Goal: Transaction & Acquisition: Purchase product/service

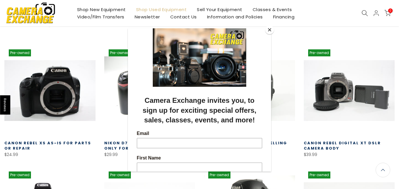
scroll to position [115, 0]
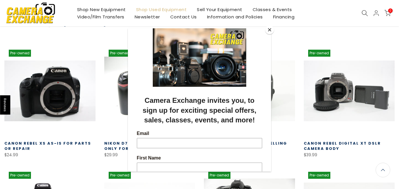
click at [271, 32] on button "Close" at bounding box center [269, 29] width 9 height 9
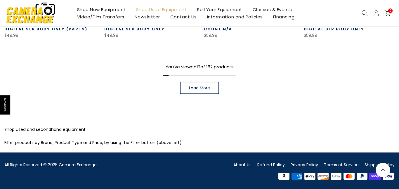
scroll to position [479, 0]
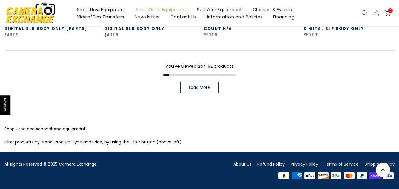
click at [203, 89] on span "Load More" at bounding box center [199, 87] width 21 height 4
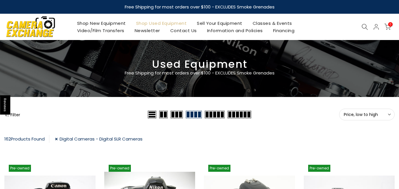
click at [367, 109] on button "Price, low to high Sort" at bounding box center [366, 115] width 55 height 12
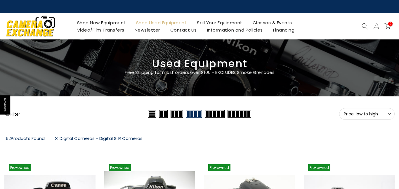
click at [17, 118] on div "Filter" at bounding box center [75, 114] width 142 height 12
click at [15, 115] on button "Filter" at bounding box center [12, 114] width 16 height 6
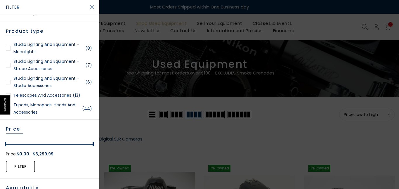
scroll to position [1479, 0]
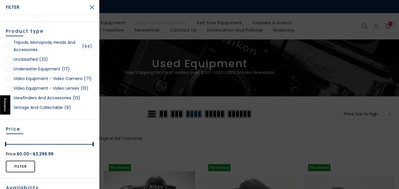
click at [87, 4] on button "Close Search" at bounding box center [92, 7] width 15 height 15
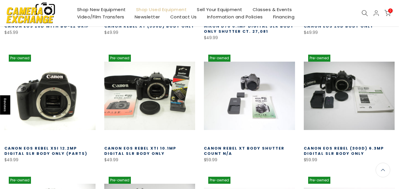
scroll to position [855, 0]
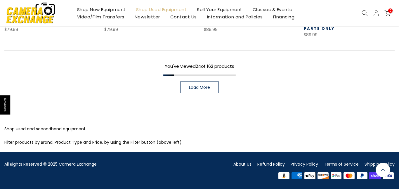
click at [185, 84] on link "Load More" at bounding box center [199, 87] width 39 height 12
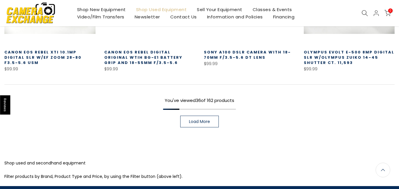
scroll to position [1201, 0]
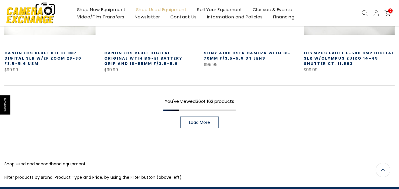
click at [210, 116] on link "Load More" at bounding box center [199, 122] width 39 height 12
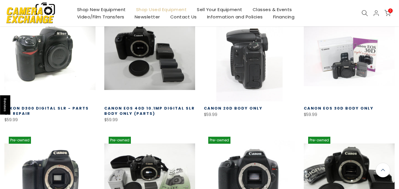
scroll to position [516, 0]
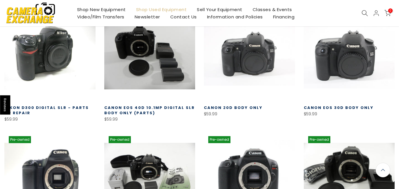
click at [325, 74] on link at bounding box center [349, 55] width 91 height 91
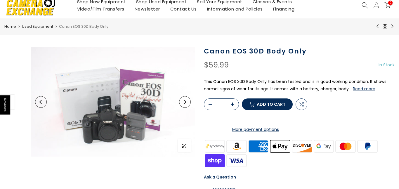
scroll to position [32, 0]
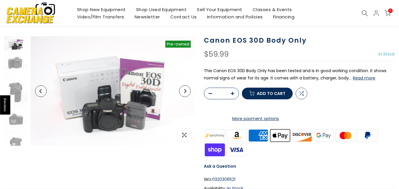
click at [187, 86] on button "Next" at bounding box center [185, 91] width 12 height 12
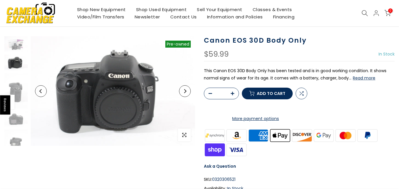
click at [358, 80] on button "Read more" at bounding box center [364, 77] width 22 height 5
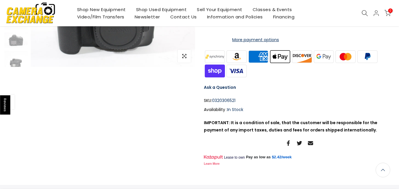
scroll to position [0, 0]
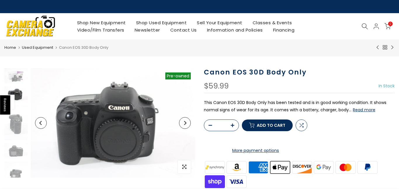
click at [187, 121] on button "Next" at bounding box center [185, 123] width 12 height 12
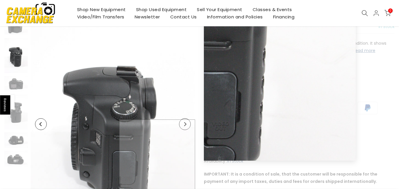
scroll to position [76, 0]
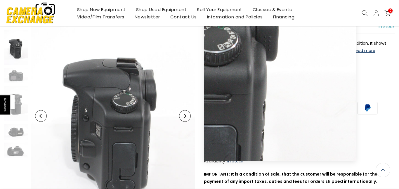
click at [189, 117] on button "Next" at bounding box center [185, 116] width 12 height 12
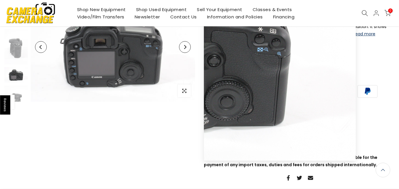
scroll to position [46, 0]
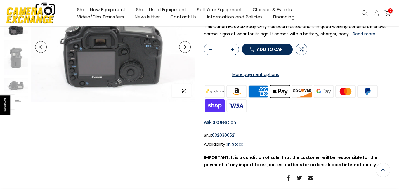
click at [186, 94] on span "button" at bounding box center [184, 90] width 13 height 13
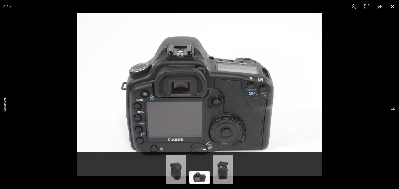
click at [388, 11] on button at bounding box center [392, 6] width 13 height 13
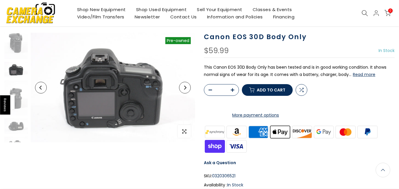
scroll to position [33, 0]
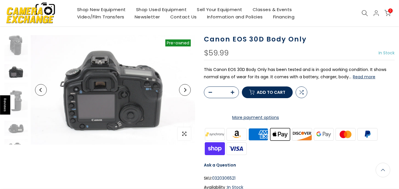
click at [187, 86] on button "Next" at bounding box center [185, 90] width 12 height 12
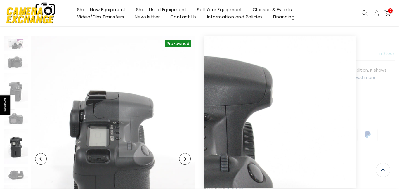
scroll to position [34, 0]
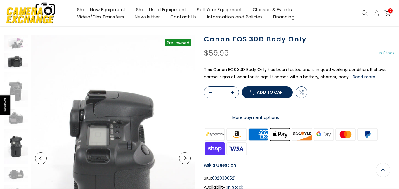
click at [13, 59] on img at bounding box center [15, 60] width 23 height 15
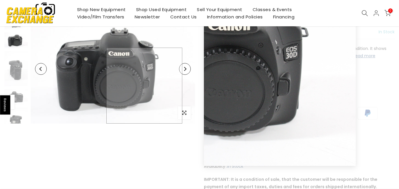
scroll to position [59, 0]
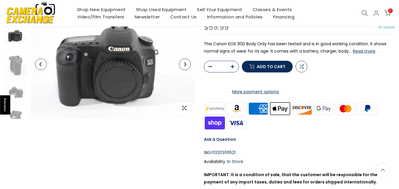
click at [268, 69] on span "Add to cart" at bounding box center [271, 67] width 29 height 4
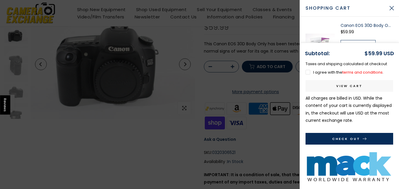
click at [294, 104] on div at bounding box center [199, 94] width 399 height 189
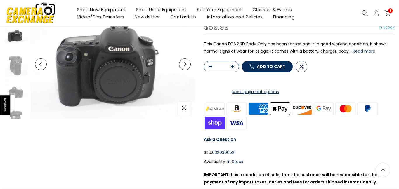
scroll to position [0, 0]
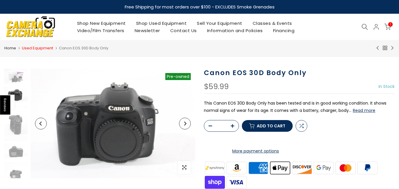
click at [31, 48] on link "Used Equipment" at bounding box center [37, 48] width 31 height 6
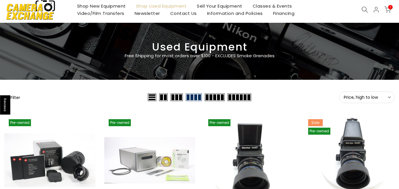
scroll to position [17, 0]
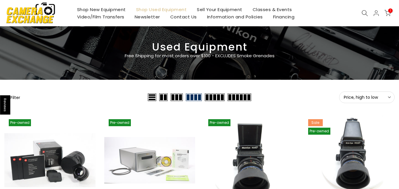
click at [243, 100] on span at bounding box center [239, 97] width 24 height 8
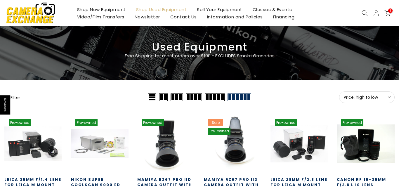
scroll to position [0, 0]
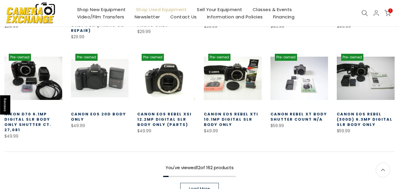
scroll to position [211, 0]
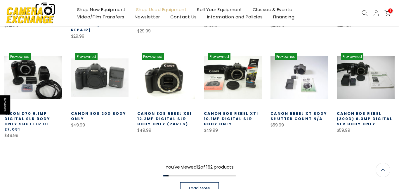
click at [199, 182] on link "Load More" at bounding box center [199, 188] width 39 height 12
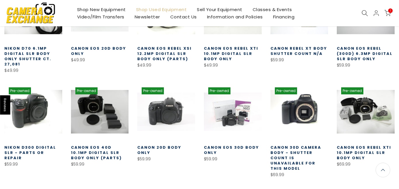
scroll to position [276, 0]
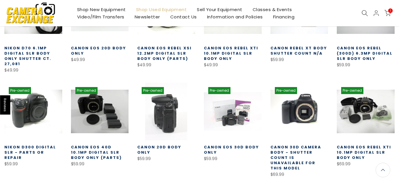
click at [164, 101] on link at bounding box center [166, 112] width 58 height 58
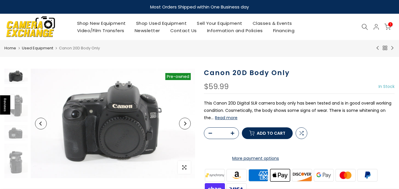
scroll to position [4, 0]
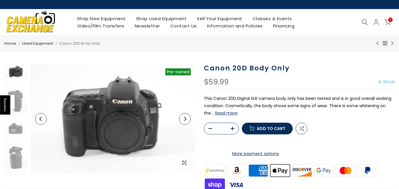
click at [204, 112] on p "This Canon 20D Digital SLR camera body only has been tested and is in good over…" at bounding box center [299, 106] width 191 height 22
click at [215, 112] on button "Read more" at bounding box center [226, 112] width 22 height 5
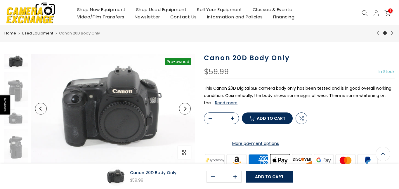
scroll to position [0, 0]
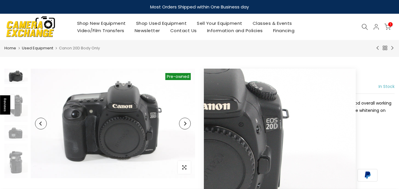
click at [189, 124] on button "Next" at bounding box center [185, 124] width 12 height 12
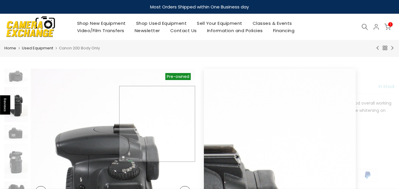
click at [189, 124] on img at bounding box center [113, 192] width 164 height 247
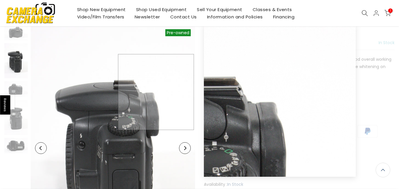
scroll to position [43, 0]
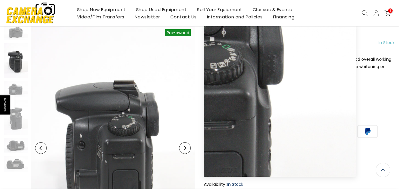
click at [189, 145] on button "Next" at bounding box center [185, 148] width 12 height 12
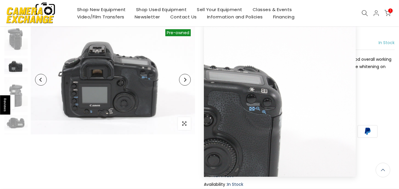
scroll to position [27, 0]
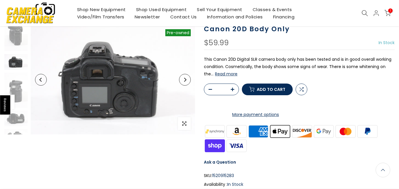
click at [184, 81] on icon "Next" at bounding box center [185, 80] width 2 height 4
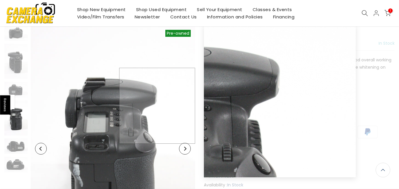
scroll to position [44, 0]
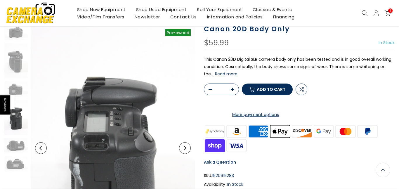
click at [186, 150] on icon "Next" at bounding box center [185, 148] width 4 height 4
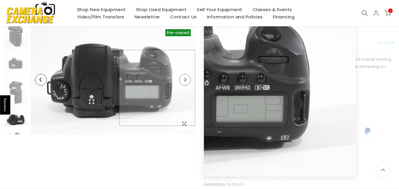
scroll to position [37, 0]
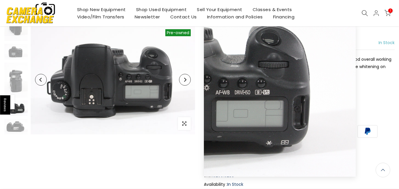
click at [183, 84] on button "Next" at bounding box center [185, 80] width 12 height 12
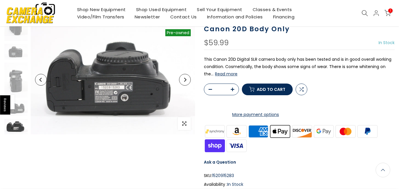
click at [183, 84] on button "Next" at bounding box center [185, 80] width 12 height 12
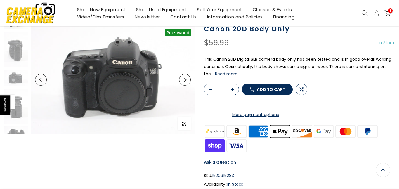
scroll to position [0, 0]
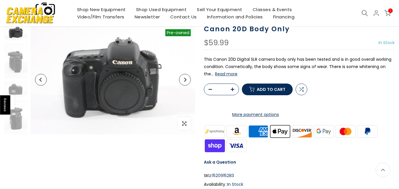
click at [183, 84] on button "Next" at bounding box center [185, 80] width 12 height 12
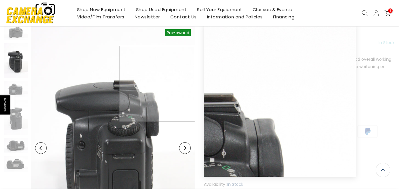
click at [183, 84] on img at bounding box center [113, 148] width 164 height 247
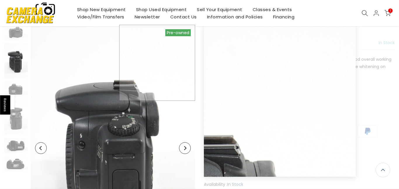
scroll to position [43, 0]
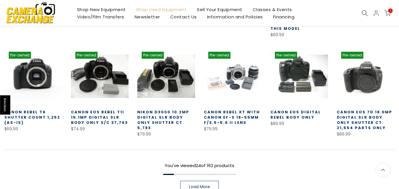
scroll to position [259, 0]
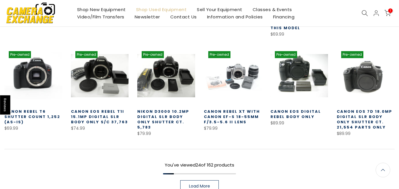
click at [306, 111] on link "Canon EOS Digital Rebel Body Only" at bounding box center [295, 114] width 50 height 11
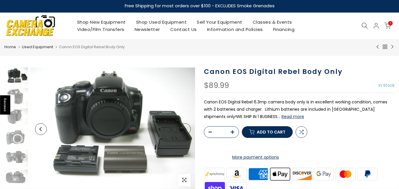
scroll to position [1, 0]
click at [281, 114] on button "Read more" at bounding box center [292, 116] width 22 height 5
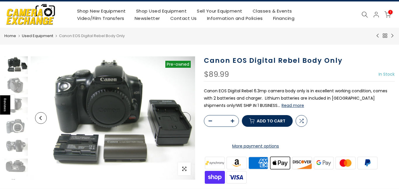
click at [281, 105] on button "Read more" at bounding box center [292, 105] width 22 height 5
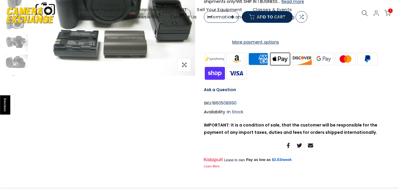
scroll to position [0, 0]
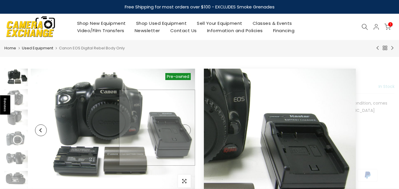
click at [173, 128] on img at bounding box center [113, 130] width 164 height 123
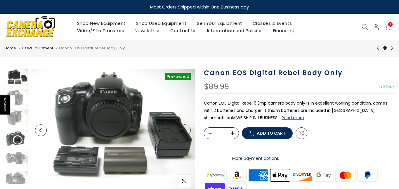
click at [16, 130] on img at bounding box center [15, 139] width 23 height 18
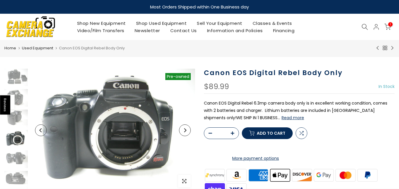
scroll to position [17, 0]
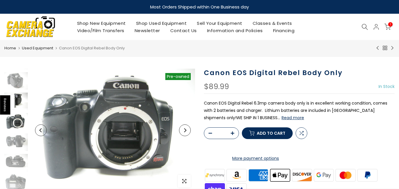
click at [19, 109] on img at bounding box center [15, 102] width 23 height 18
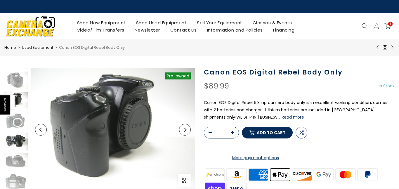
click at [20, 145] on img at bounding box center [15, 142] width 23 height 18
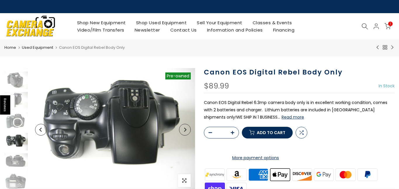
click at [20, 145] on img at bounding box center [15, 142] width 23 height 18
click at [20, 159] on img at bounding box center [15, 162] width 23 height 18
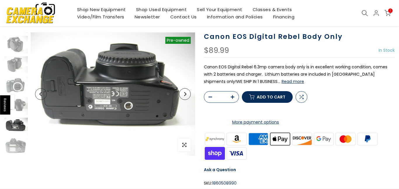
scroll to position [42, 0]
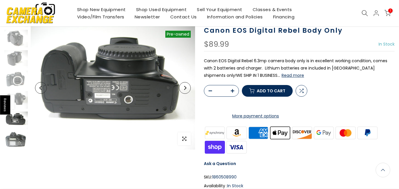
click at [18, 145] on img at bounding box center [15, 141] width 23 height 18
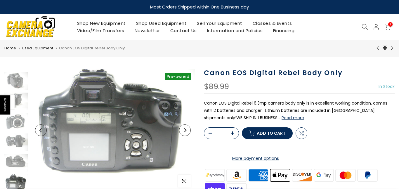
scroll to position [2, 0]
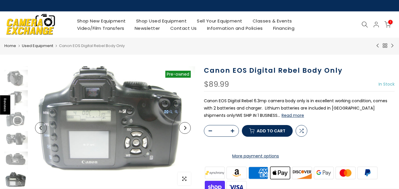
click at [255, 137] on button "Add to cart" at bounding box center [267, 131] width 51 height 12
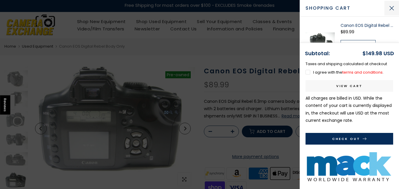
click at [386, 12] on button "Close Cart" at bounding box center [391, 8] width 15 height 15
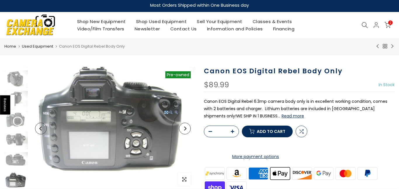
click at [385, 23] on icon at bounding box center [387, 25] width 6 height 6
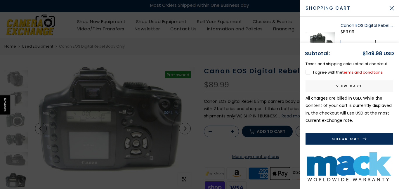
click at [325, 137] on button "Check Out" at bounding box center [349, 139] width 88 height 12
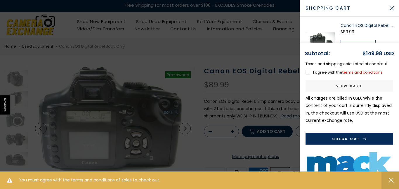
click at [391, 183] on button "button" at bounding box center [390, 180] width 18 height 18
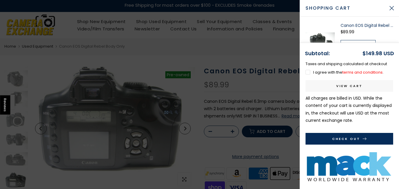
click at [349, 87] on link "View cart" at bounding box center [349, 86] width 88 height 12
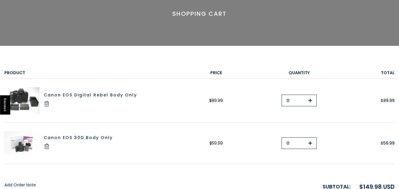
select select "**********"
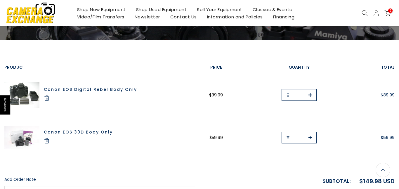
scroll to position [63, 0]
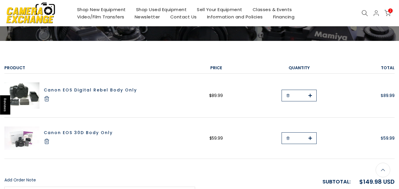
click at [14, 131] on img at bounding box center [21, 137] width 35 height 23
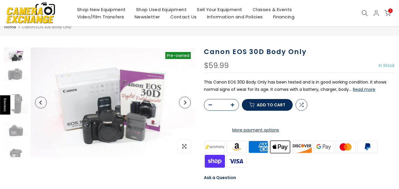
scroll to position [20, 0]
click at [38, 11] on img at bounding box center [31, 12] width 50 height 25
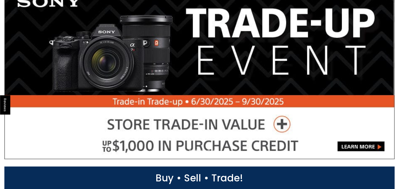
scroll to position [249, 0]
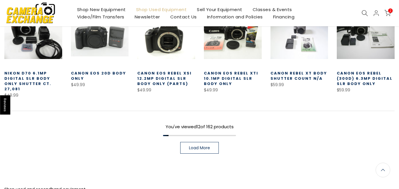
scroll to position [261, 0]
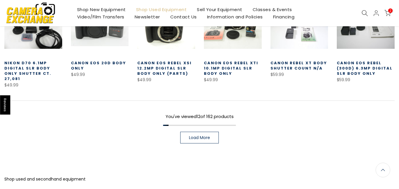
click at [203, 133] on div "162 Products Found Digital Cameras - Digital SLR Cameras Pre-owned Quick view C…" at bounding box center [199, 16] width 399 height 290
click at [204, 132] on link "Load More" at bounding box center [199, 138] width 39 height 12
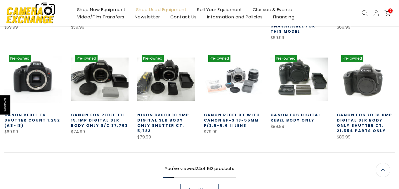
scroll to position [416, 0]
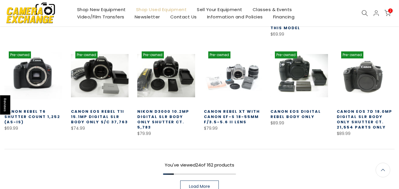
click at [210, 180] on link "Load More" at bounding box center [199, 186] width 39 height 12
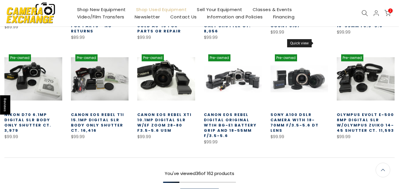
scroll to position [614, 0]
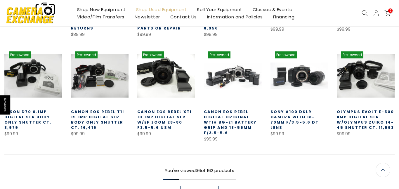
click at [190, 189] on span "Load More" at bounding box center [199, 191] width 21 height 4
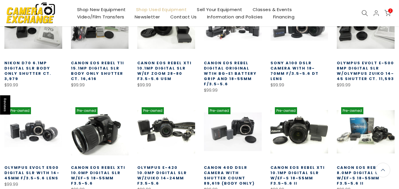
scroll to position [664, 0]
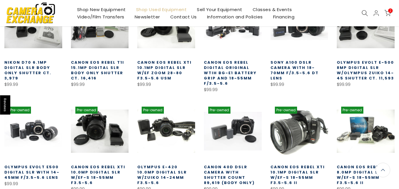
click at [317, 128] on link at bounding box center [299, 131] width 58 height 58
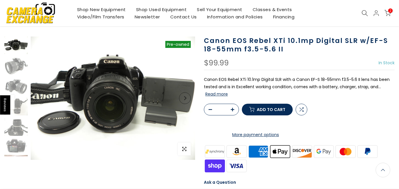
scroll to position [32, 0]
click at [187, 103] on button "Next" at bounding box center [185, 98] width 12 height 12
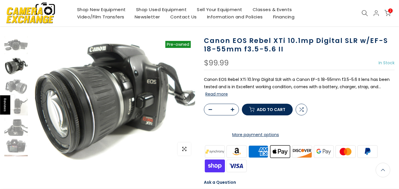
click at [188, 100] on button "Next" at bounding box center [185, 98] width 12 height 12
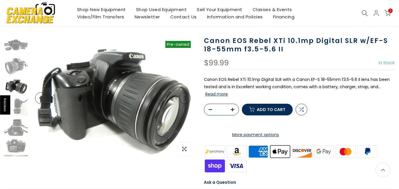
click at [188, 102] on button "Next" at bounding box center [185, 98] width 12 height 12
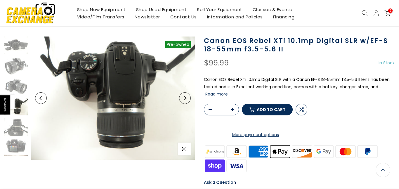
scroll to position [32, 0]
click at [188, 102] on button "Next" at bounding box center [185, 98] width 12 height 12
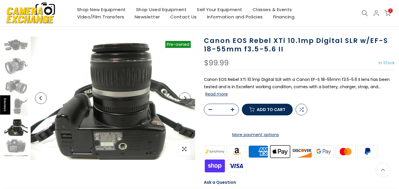
click at [187, 103] on button "Next" at bounding box center [185, 98] width 12 height 12
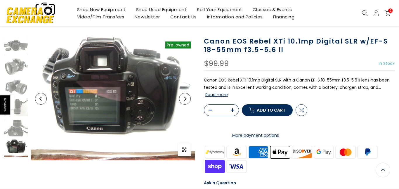
scroll to position [32, 0]
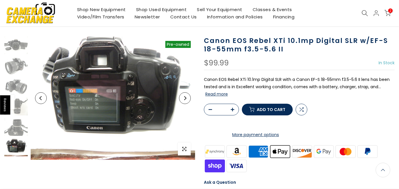
click at [187, 100] on button "Next" at bounding box center [185, 98] width 12 height 12
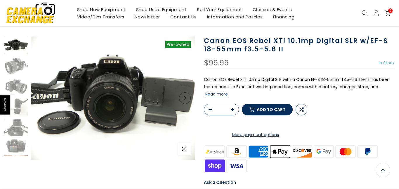
click at [187, 98] on button "Next" at bounding box center [185, 98] width 12 height 12
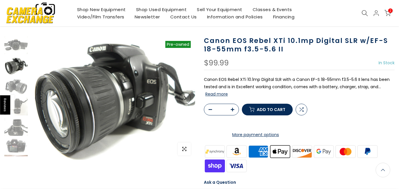
click at [187, 101] on button "Next" at bounding box center [185, 98] width 12 height 12
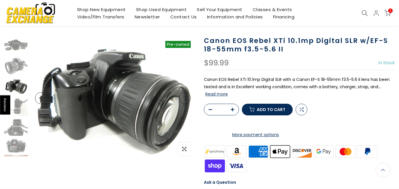
click at [188, 101] on button "Next" at bounding box center [185, 98] width 12 height 12
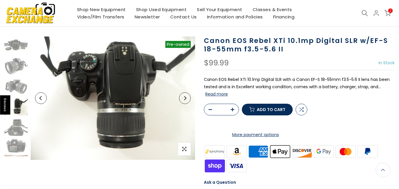
click at [187, 102] on button "Next" at bounding box center [185, 98] width 12 height 12
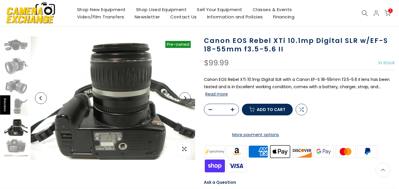
click at [187, 102] on button "Next" at bounding box center [185, 98] width 12 height 12
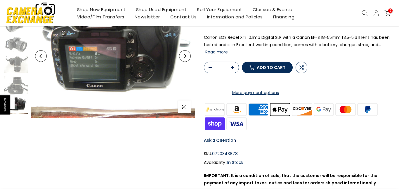
scroll to position [89, 0]
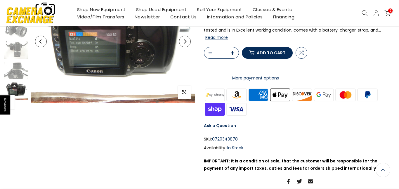
click at [267, 55] on span "Add to cart" at bounding box center [271, 53] width 29 height 4
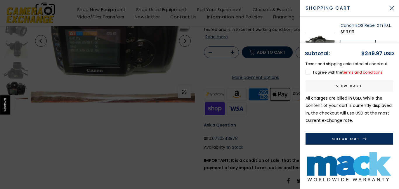
scroll to position [88, 0]
click at [339, 80] on link "View cart" at bounding box center [349, 86] width 88 height 12
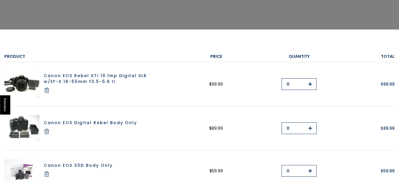
scroll to position [89, 0]
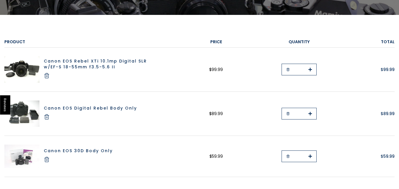
select select "**********"
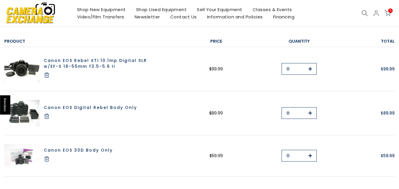
click at [287, 111] on icon "button" at bounding box center [288, 113] width 4 height 4
type input "*"
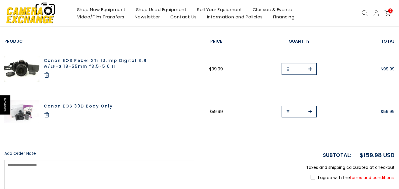
click at [286, 111] on icon "button" at bounding box center [288, 112] width 4 height 4
type input "*"
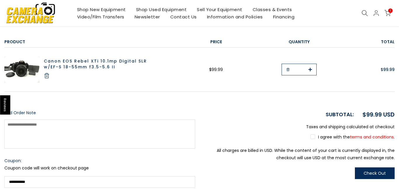
click at [90, 61] on link "Canon EOS Rebel XTi 10.1mp Digital SLR w/EF-S 18-55mm f3.5-5.6 II" at bounding box center [95, 64] width 103 height 12
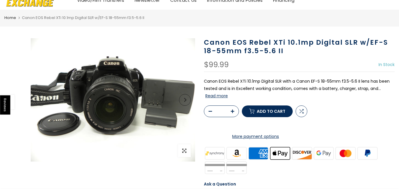
scroll to position [30, 0]
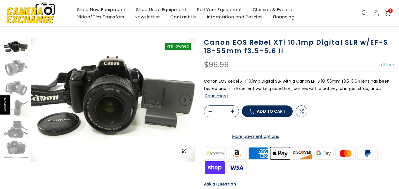
click at [220, 97] on button "Read more" at bounding box center [216, 95] width 22 height 5
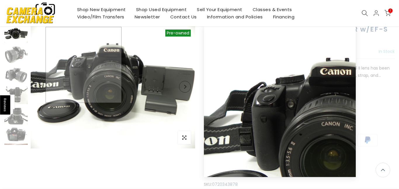
scroll to position [43, 0]
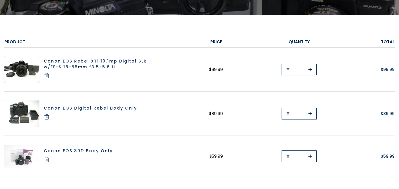
select select "**********"
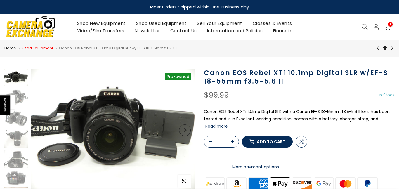
click at [48, 48] on link "Used Equipment" at bounding box center [37, 48] width 31 height 6
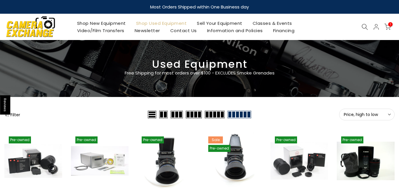
click at [16, 111] on button "Filter" at bounding box center [12, 114] width 16 height 6
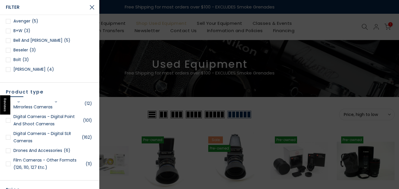
scroll to position [224, 0]
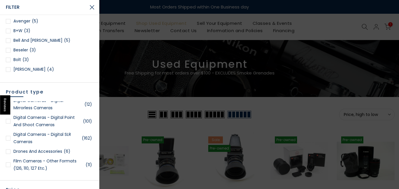
click at [55, 137] on link "Digital Cameras - Digital SLR Cameras (162)" at bounding box center [50, 138] width 88 height 15
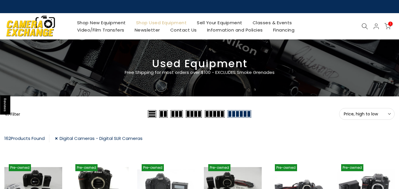
click at [353, 111] on span "Price, high to low" at bounding box center [367, 113] width 46 height 5
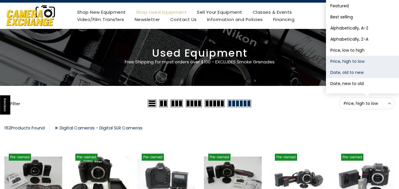
scroll to position [16, 0]
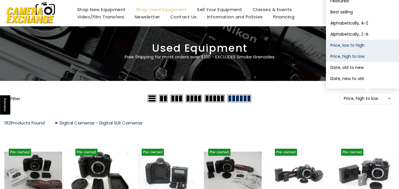
click at [362, 47] on button "Price, low to high" at bounding box center [362, 45] width 73 height 11
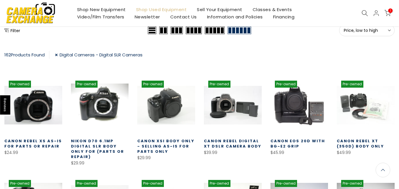
scroll to position [83, 0]
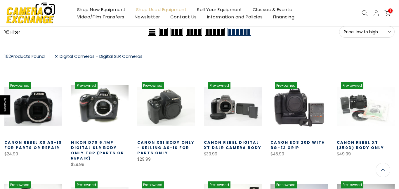
click at [15, 33] on button "Filter" at bounding box center [12, 32] width 16 height 6
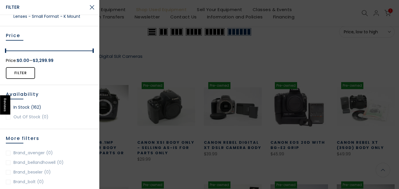
scroll to position [183, 0]
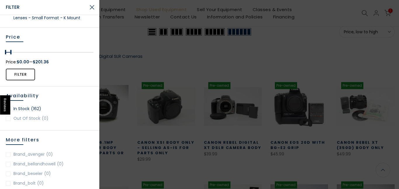
drag, startPoint x: 91, startPoint y: 52, endPoint x: 10, endPoint y: 60, distance: 81.3
click at [10, 60] on div "Filter Price: $0.00 — $201.36" at bounding box center [50, 67] width 88 height 31
click at [17, 70] on button "Filter" at bounding box center [20, 75] width 29 height 12
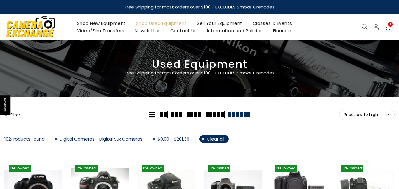
click at [15, 116] on button "Filter" at bounding box center [12, 114] width 16 height 6
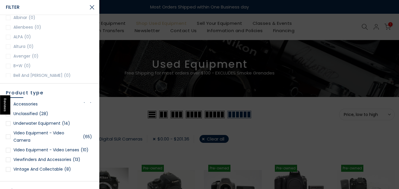
scroll to position [9, 0]
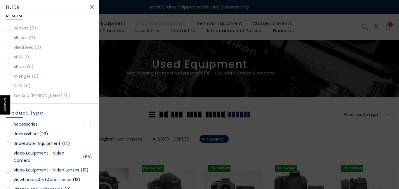
click at [92, 6] on button "Close Search" at bounding box center [92, 7] width 15 height 15
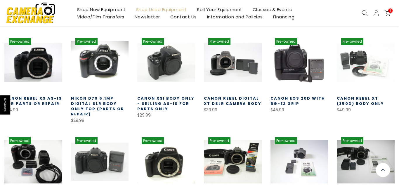
scroll to position [301, 0]
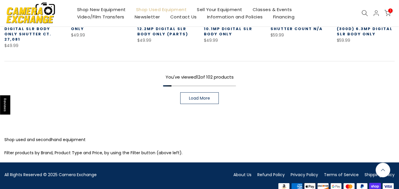
click at [215, 92] on link "Load More" at bounding box center [199, 98] width 39 height 12
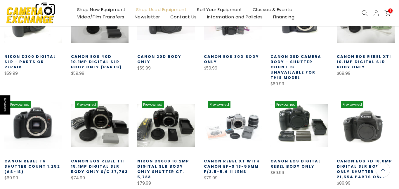
scroll to position [407, 0]
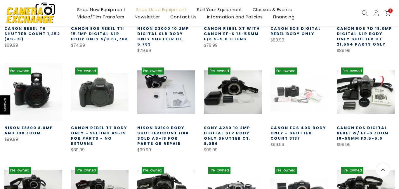
scroll to position [500, 0]
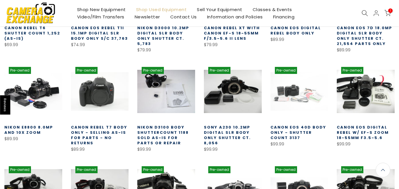
click at [48, 82] on link at bounding box center [33, 91] width 58 height 58
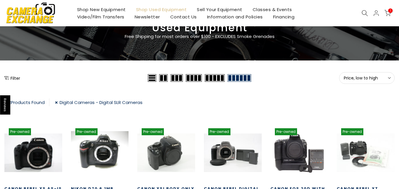
scroll to position [36, 0]
click at [390, 11] on span "1" at bounding box center [390, 10] width 4 height 4
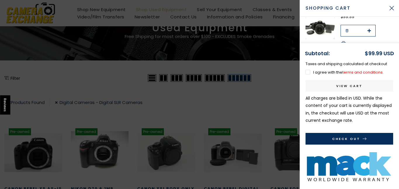
scroll to position [20, 0]
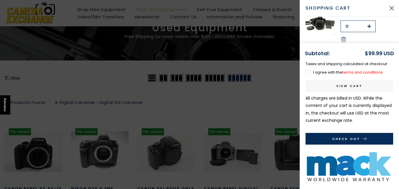
click at [215, 99] on div at bounding box center [199, 94] width 399 height 189
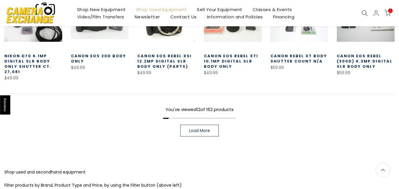
scroll to position [271, 0]
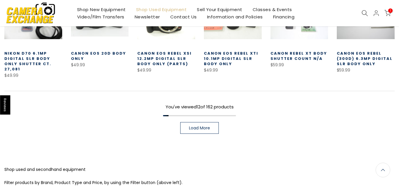
click at [206, 109] on div "You've viewed 12 of 162 products Load More" at bounding box center [199, 112] width 390 height 43
click at [206, 122] on link "Load More" at bounding box center [199, 128] width 39 height 12
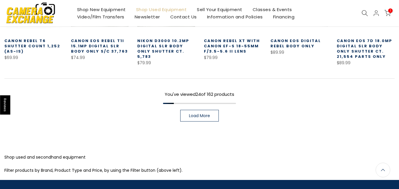
click at [203, 114] on span "Load More" at bounding box center [199, 116] width 21 height 4
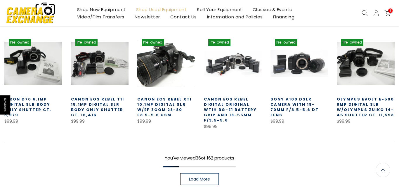
scroll to position [626, 0]
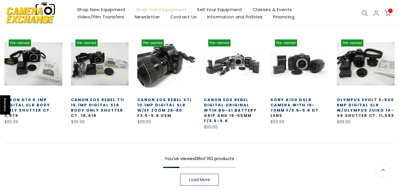
click at [186, 104] on span at bounding box center [178, 110] width 34 height 12
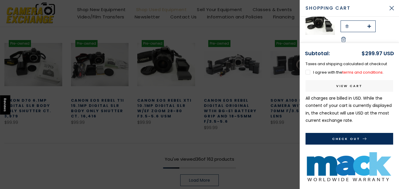
scroll to position [626, 0]
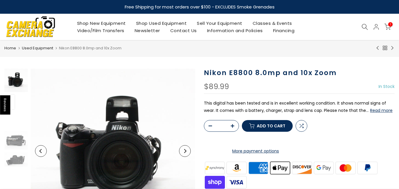
scroll to position [59, 0]
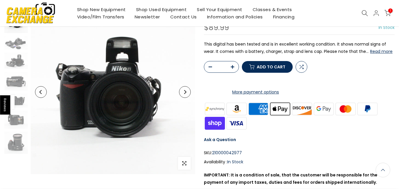
click at [380, 53] on button "Read more" at bounding box center [381, 51] width 22 height 5
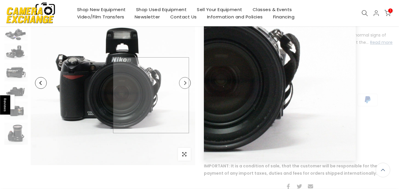
scroll to position [65, 0]
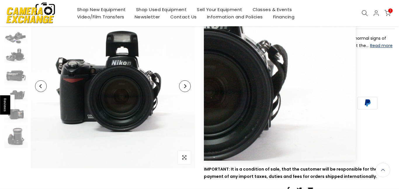
click at [185, 84] on icon "Next" at bounding box center [185, 86] width 4 height 4
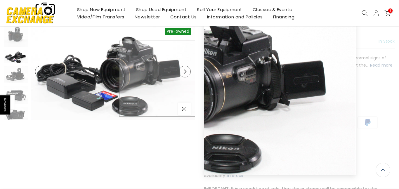
scroll to position [46, 0]
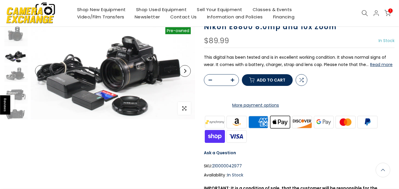
click at [184, 71] on icon "Next" at bounding box center [185, 71] width 4 height 4
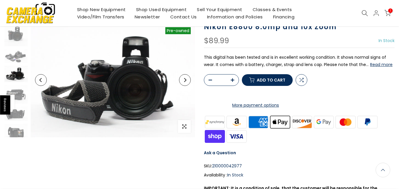
scroll to position [14, 0]
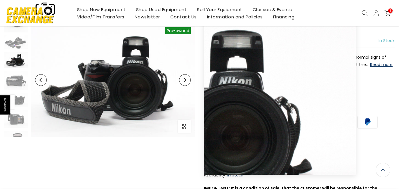
click at [183, 79] on icon "Next" at bounding box center [185, 80] width 4 height 4
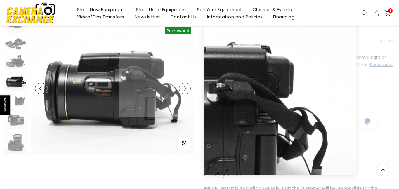
scroll to position [13, 0]
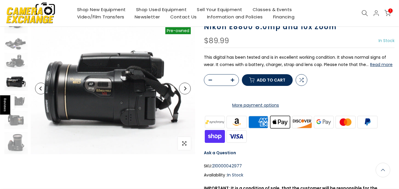
click at [183, 86] on button "Next" at bounding box center [185, 89] width 12 height 12
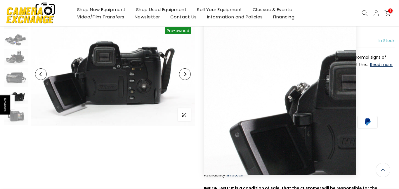
scroll to position [41, 0]
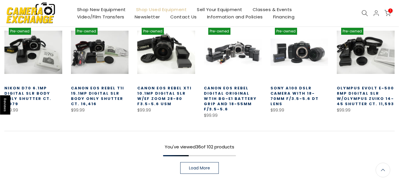
scroll to position [278, 0]
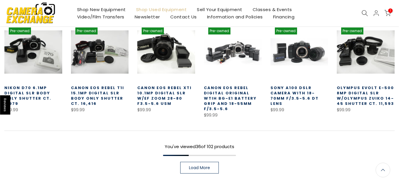
click at [211, 164] on link "Load More" at bounding box center [199, 168] width 39 height 12
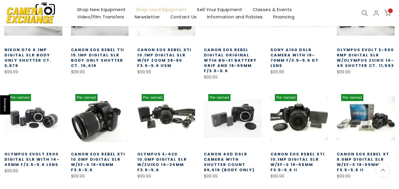
scroll to position [316, 0]
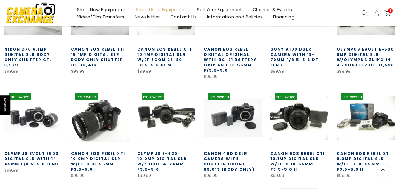
click at [102, 158] on span at bounding box center [111, 164] width 34 height 12
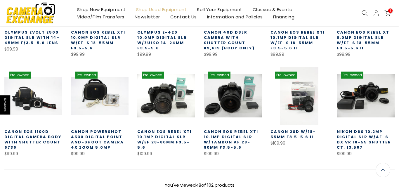
scroll to position [438, 0]
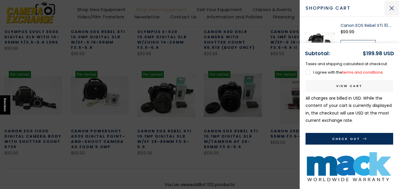
click at [393, 3] on button "Close Cart" at bounding box center [391, 8] width 15 height 15
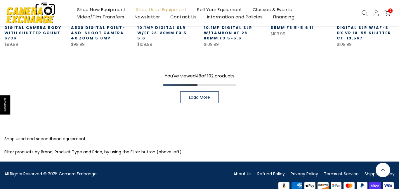
scroll to position [550, 0]
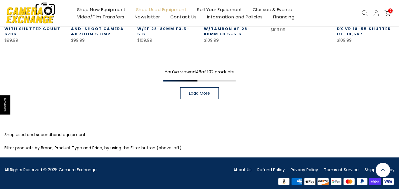
click at [198, 93] on span "Load More" at bounding box center [199, 93] width 21 height 4
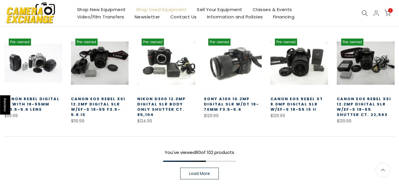
scroll to position [674, 0]
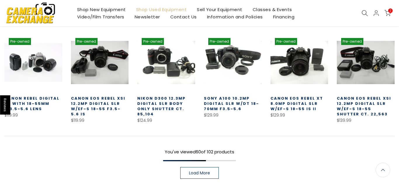
click at [391, 10] on span "2" at bounding box center [390, 10] width 4 height 4
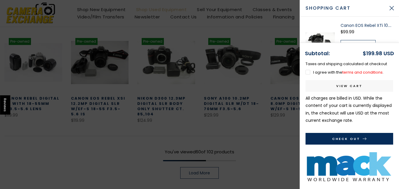
click at [341, 84] on link "View cart" at bounding box center [349, 86] width 88 height 12
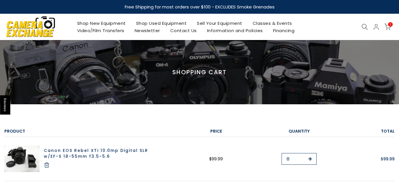
select select "**********"
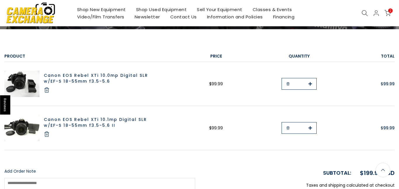
scroll to position [75, 0]
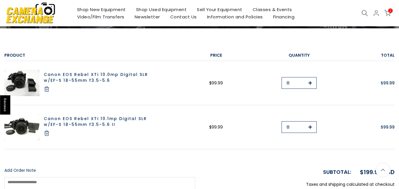
click at [389, 11] on span "2" at bounding box center [390, 10] width 4 height 4
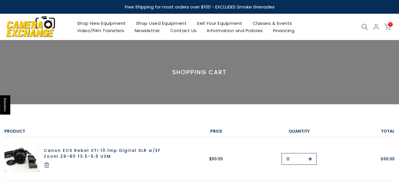
select select "**********"
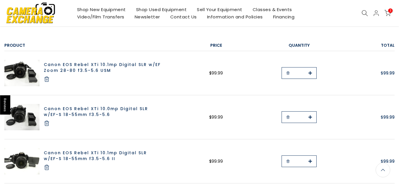
scroll to position [85, 0]
